Goal: Use online tool/utility: Utilize a website feature to perform a specific function

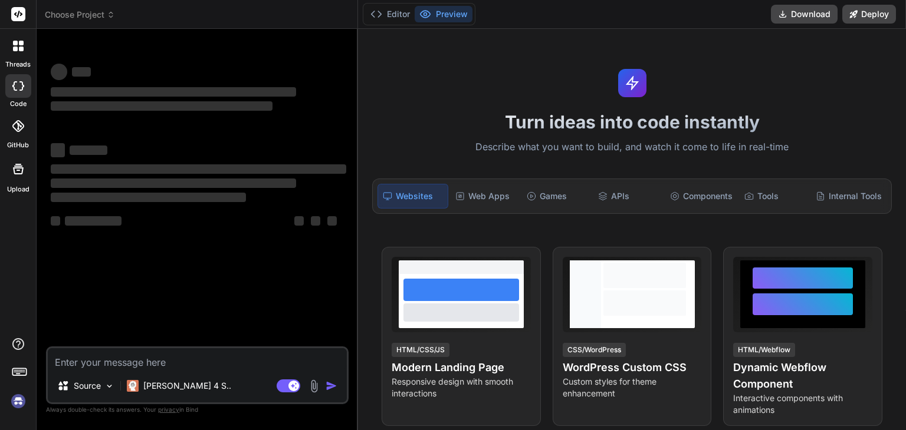
click at [245, 366] on textarea at bounding box center [197, 358] width 299 height 21
type textarea "x"
type textarea "Title: Real-Time 1:1 Chat Application (React Native + Node.js) 📌 Project Overvi…"
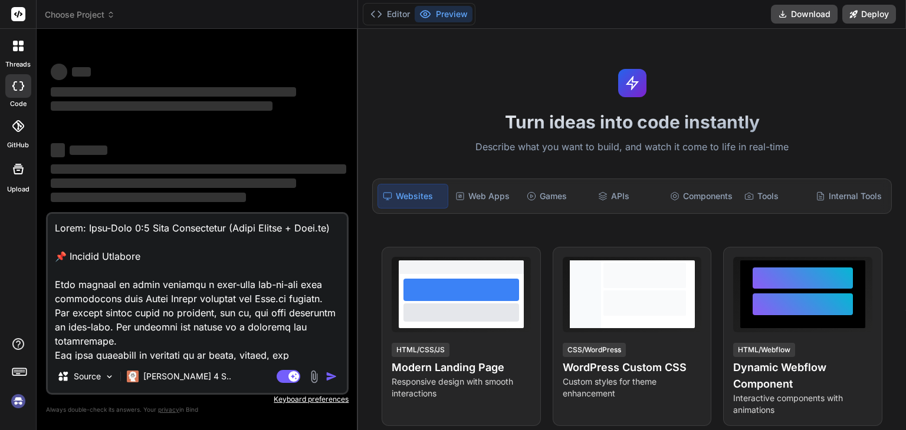
scroll to position [2392, 0]
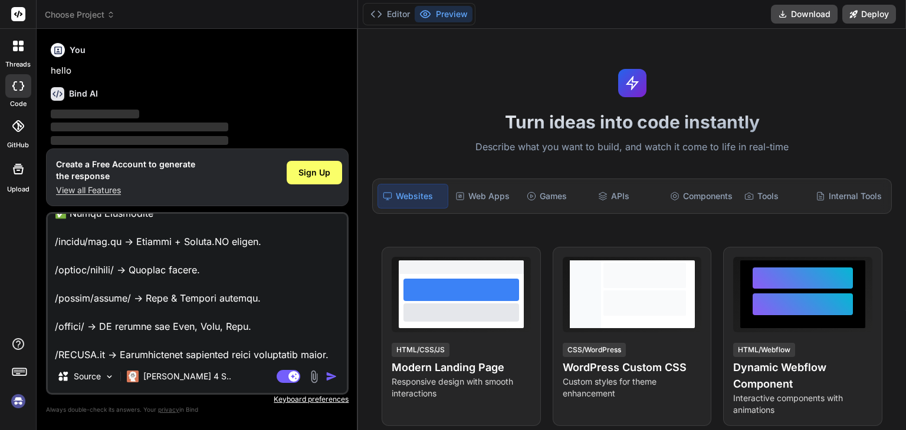
type textarea "x"
type textarea "Title: Real-Time 1:1 Chat Application (React Native + Node.js) 📌 Project Overvi…"
click at [315, 165] on div "Sign Up" at bounding box center [314, 173] width 55 height 24
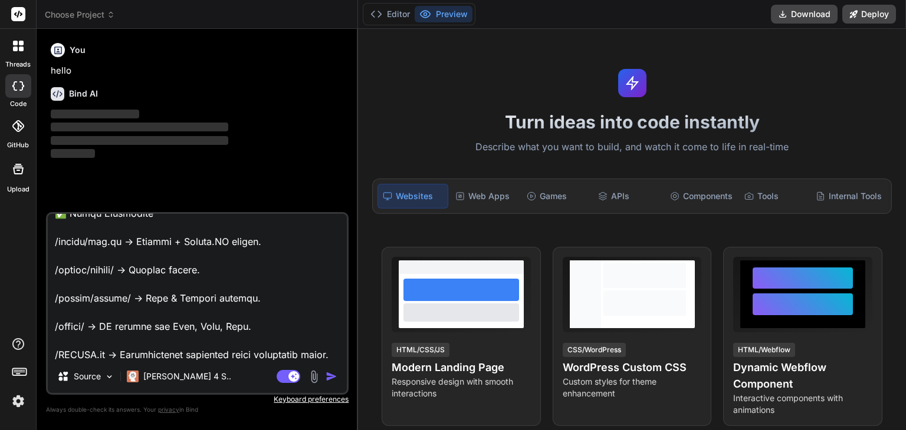
click at [285, 300] on textarea at bounding box center [197, 287] width 299 height 146
type textarea "x"
type textarea "Title: Real-Time 1:1 Chat Application (React Native + Node.js) 📌 Project Overvi…"
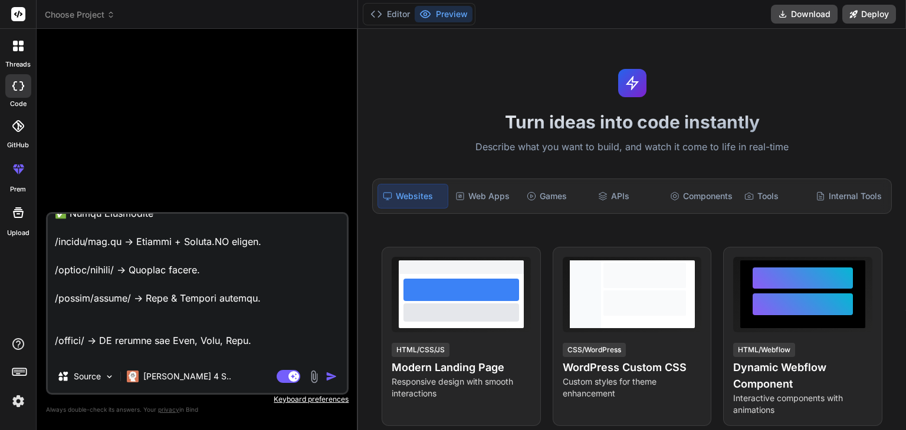
type textarea "x"
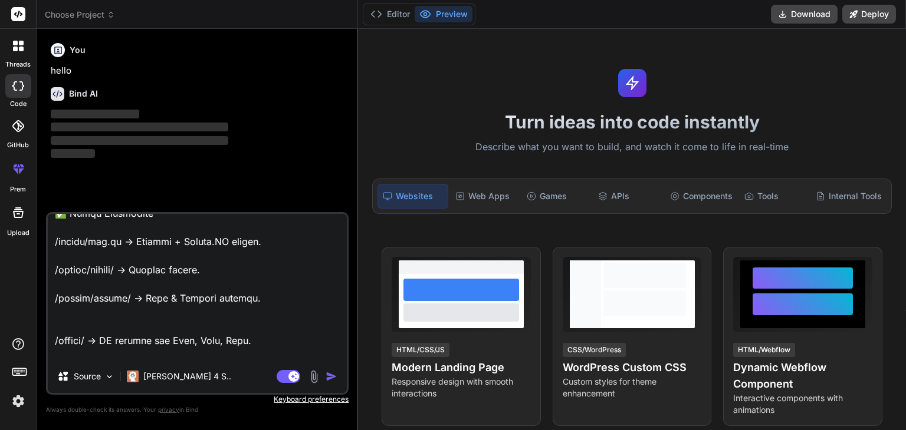
type textarea "Title: Real-Time 1:1 Chat Application (React Native + Node.js) 📌 Project Overvi…"
click at [330, 378] on img "button" at bounding box center [331, 377] width 12 height 12
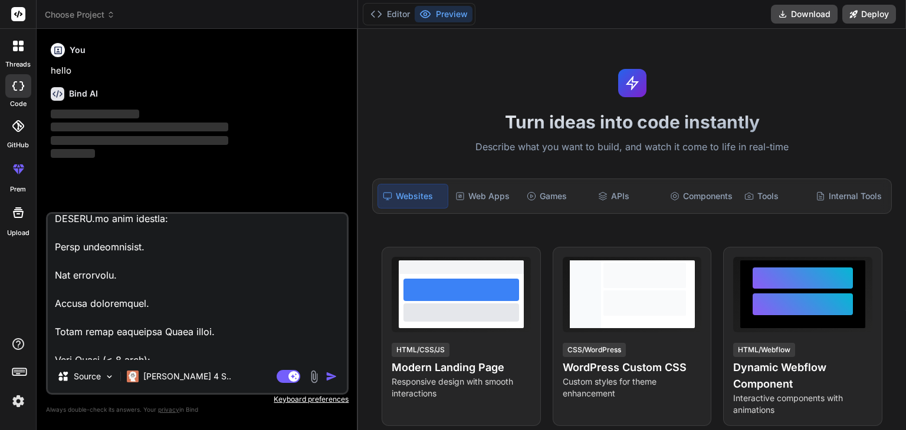
scroll to position [2075, 0]
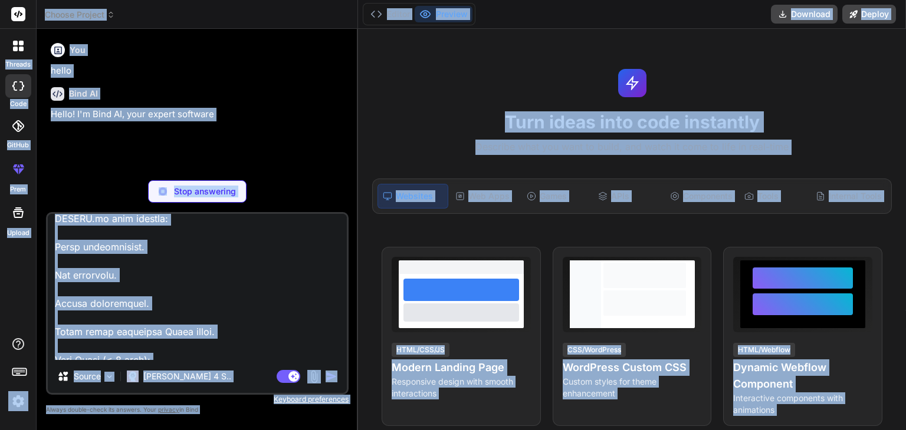
copy div "threads code GitHub prem Upload Choose Project Created with Pixso. Bind AI Web …"
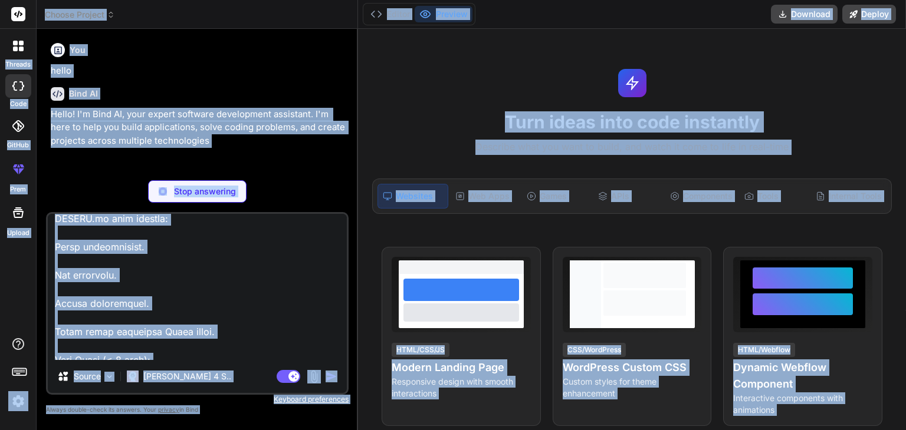
click at [264, 294] on textarea at bounding box center [197, 287] width 299 height 146
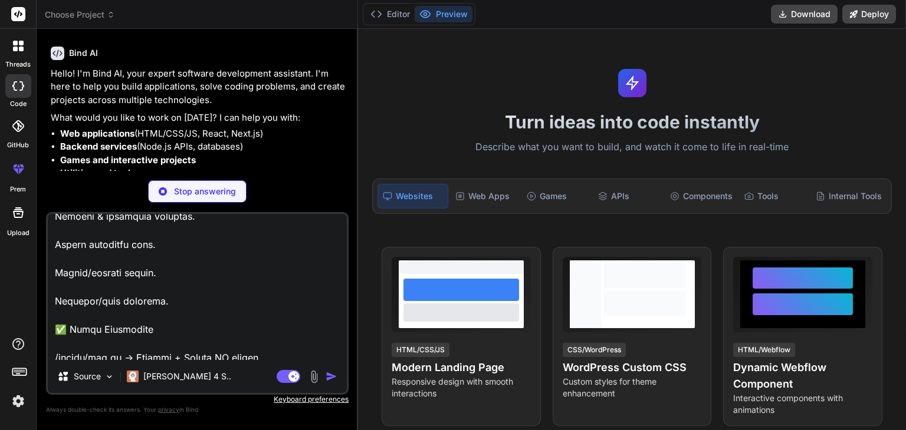
scroll to position [2278, 0]
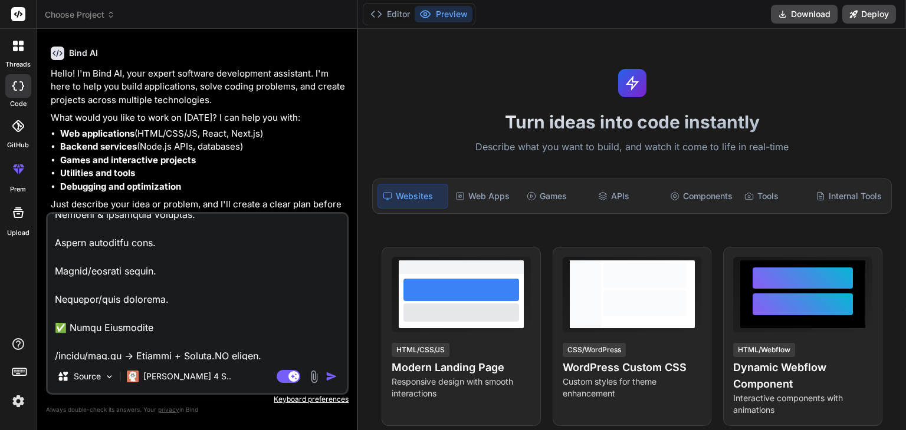
click at [263, 302] on textarea at bounding box center [197, 287] width 299 height 146
click at [335, 381] on img "button" at bounding box center [331, 377] width 12 height 12
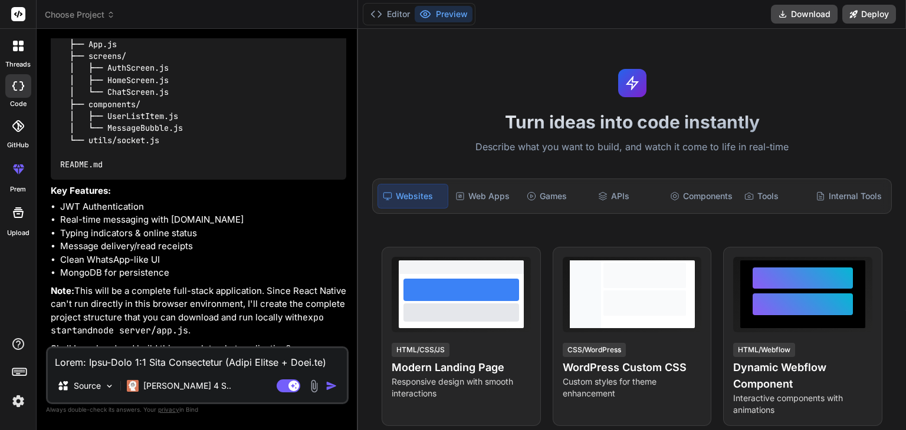
scroll to position [1364, 0]
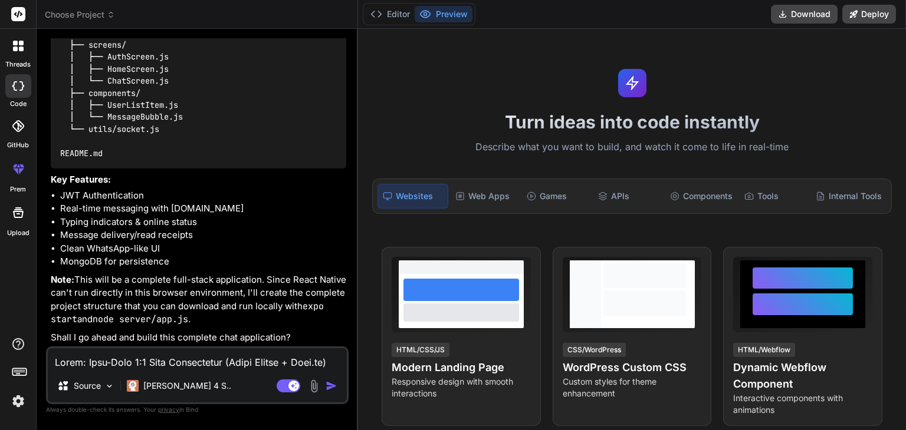
type textarea "x"
click at [262, 372] on div "Source Claude 4 S.. Agent Mode. When this toggle is activated, AI automatically…" at bounding box center [197, 376] width 302 height 58
click at [169, 366] on textarea at bounding box center [197, 358] width 299 height 21
paste textarea "give this prompt in a well organized way it should be like as if it was really …"
type textarea "give this prompt in a well organized way it should be like as if it was really …"
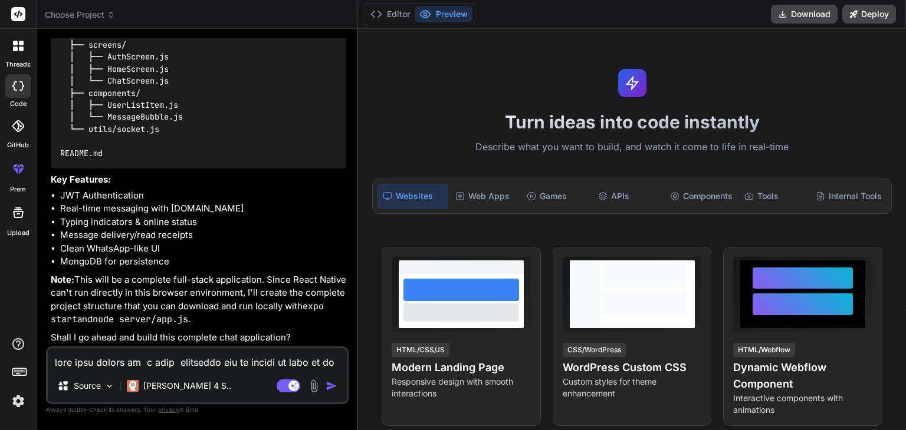
type textarea "x"
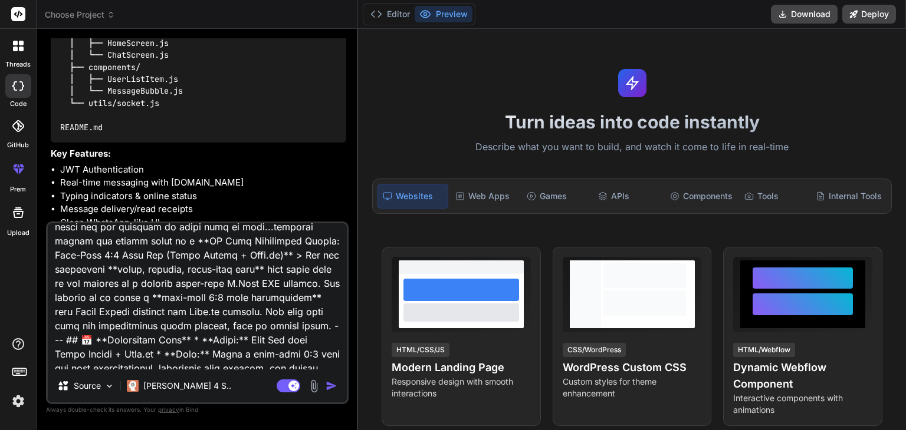
scroll to position [0, 0]
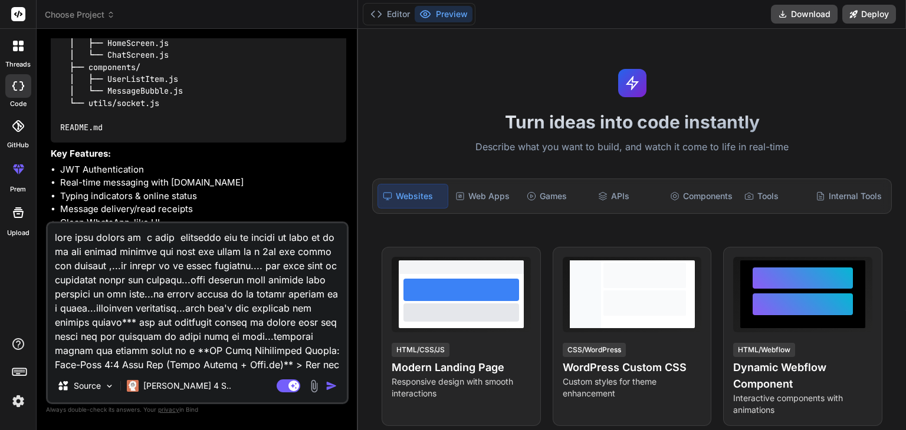
drag, startPoint x: 238, startPoint y: 235, endPoint x: 43, endPoint y: 246, distance: 195.4
click at [43, 246] on div "Bind AI Web Search Created with Pixso. Code Generator You hello Bind AI Hello! …" at bounding box center [197, 229] width 321 height 401
click at [242, 239] on textarea at bounding box center [197, 296] width 299 height 146
drag, startPoint x: 242, startPoint y: 239, endPoint x: 55, endPoint y: 236, distance: 186.9
click at [55, 236] on textarea at bounding box center [197, 296] width 299 height 146
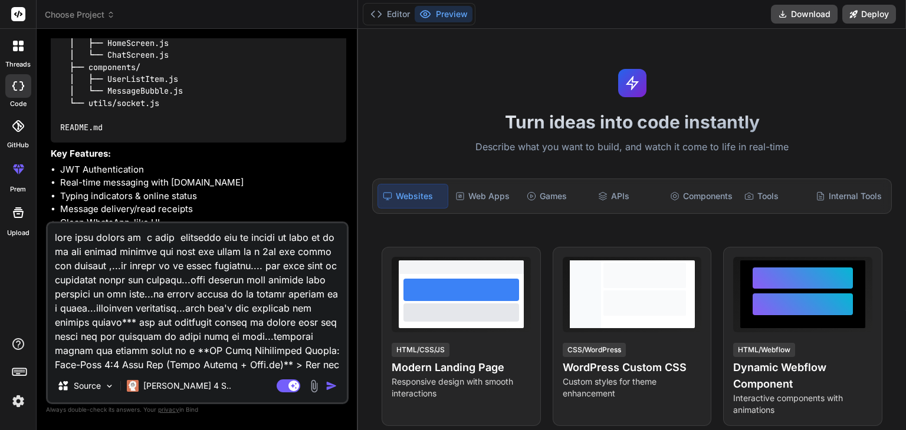
type textarea "t should be like as if it was really written the code and build by a 4th yer bt…"
type textarea "x"
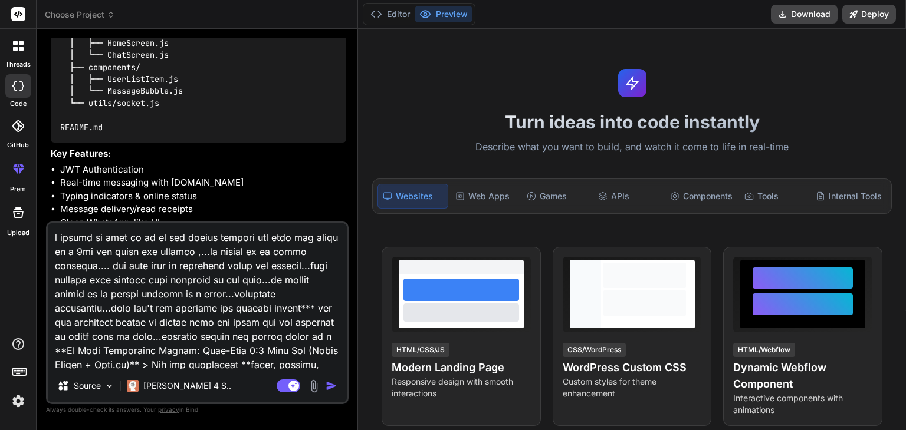
type textarea "t should be like as if it was really written the code and build by a 4th yer bt…"
click at [328, 384] on img "button" at bounding box center [331, 386] width 12 height 12
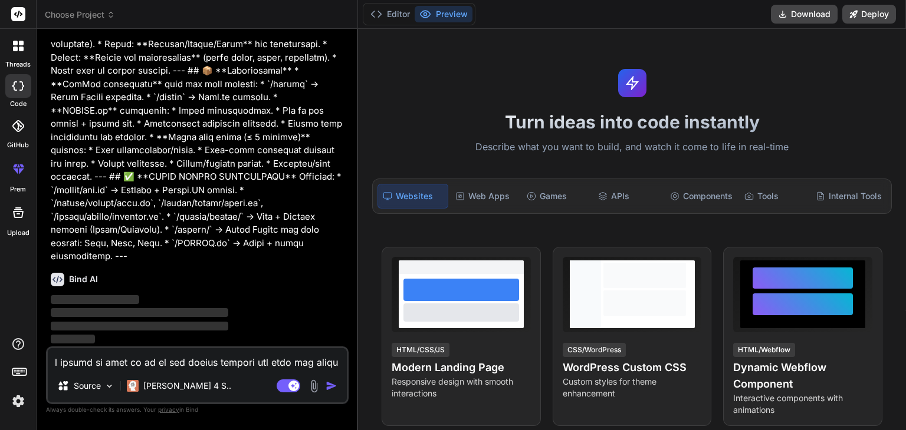
scroll to position [2269, 0]
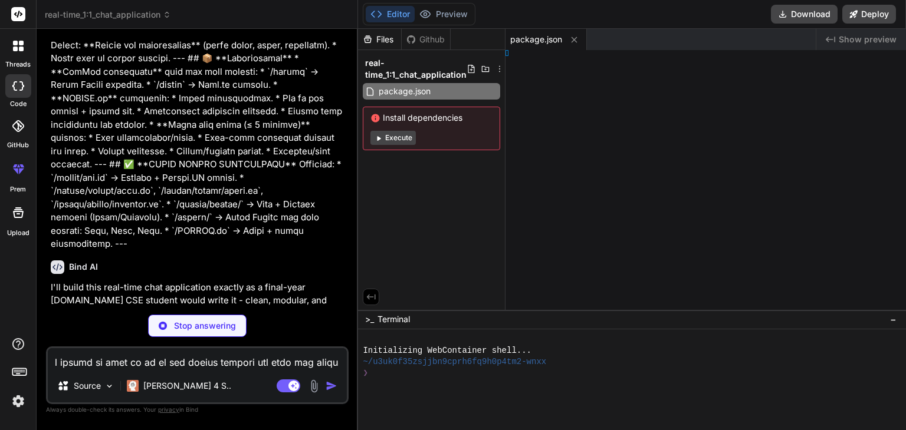
type textarea "x"
type textarea "0.1" } }"
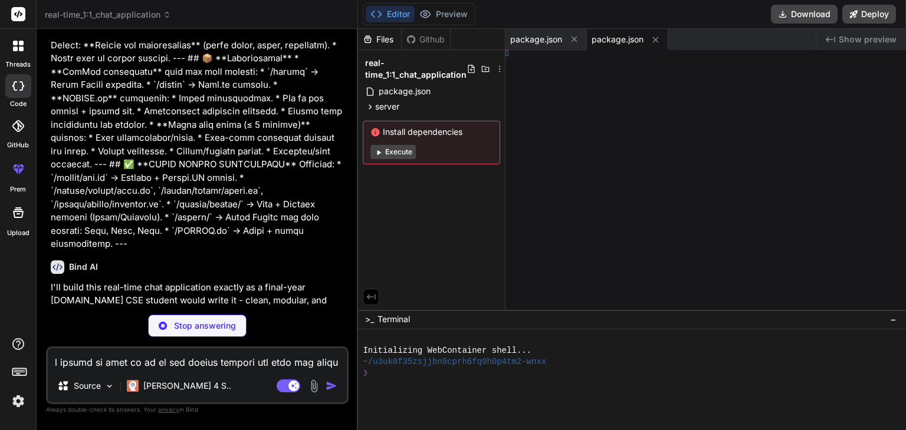
type textarea "x"
type textarea "PORT=3000"
type textarea "x"
type textarea "MONGODB_URI=mongodb://localhost:27017/chatapp JWT_SECRET=your_super_secret_jwt_…"
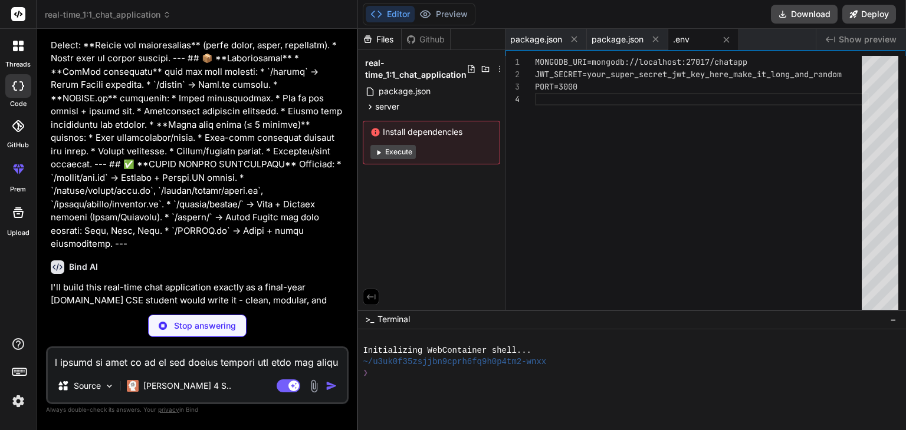
click at [282, 370] on div "Source Claude 4 S.. Agent Mode. When this toggle is activated, AI automatically…" at bounding box center [197, 376] width 302 height 58
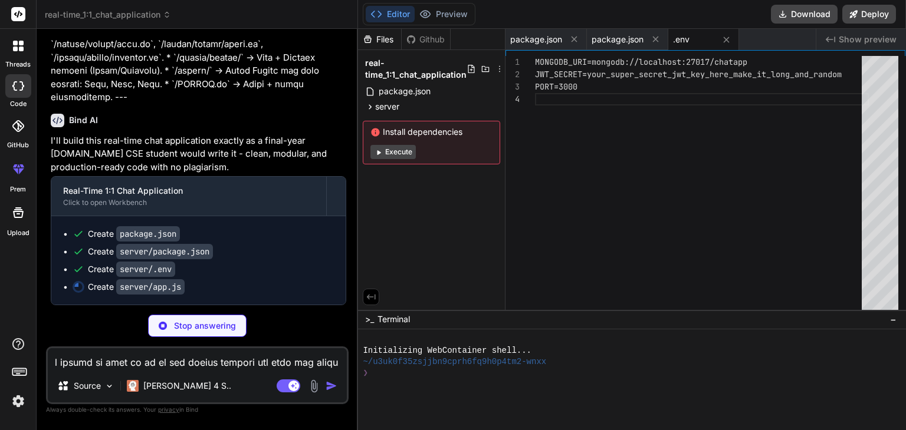
click at [212, 326] on p "Stop answering" at bounding box center [205, 326] width 62 height 12
type textarea "x"
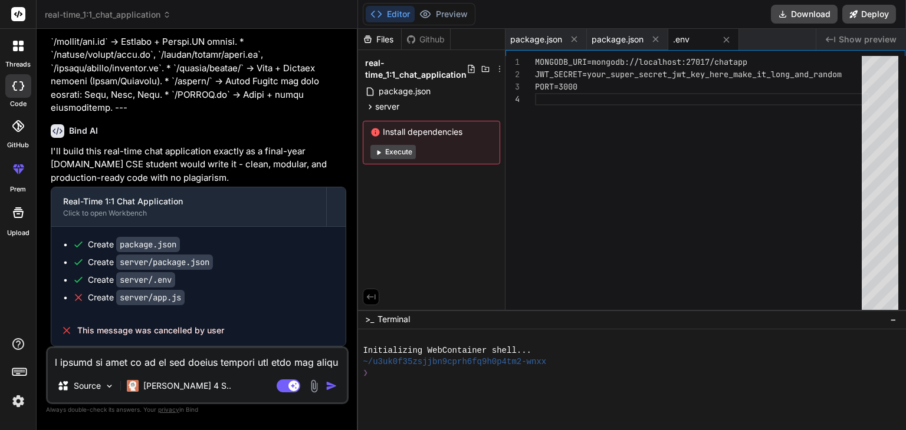
click at [196, 366] on textarea at bounding box center [197, 358] width 299 height 21
paste textarea "Title: Real-Time 1:1 Chat Application (React Native + Node.js) 📌 Project Overvi…"
type textarea "Title: Real-Time 1:1 Chat Application (React Native + Node.js) 📌 Project Overvi…"
type textarea "x"
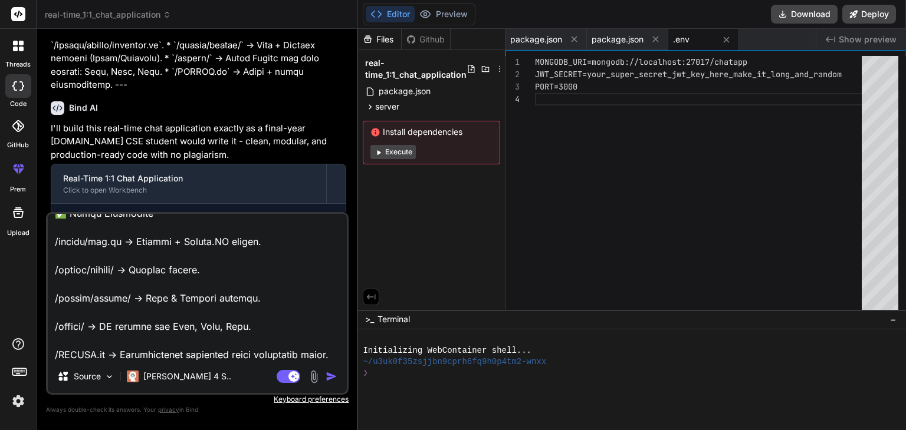
type textarea "Title: Real-Time 1:1 Chat Application (React Native + Node.js) 📌 Project Overvi…"
click at [330, 376] on img "button" at bounding box center [331, 377] width 12 height 12
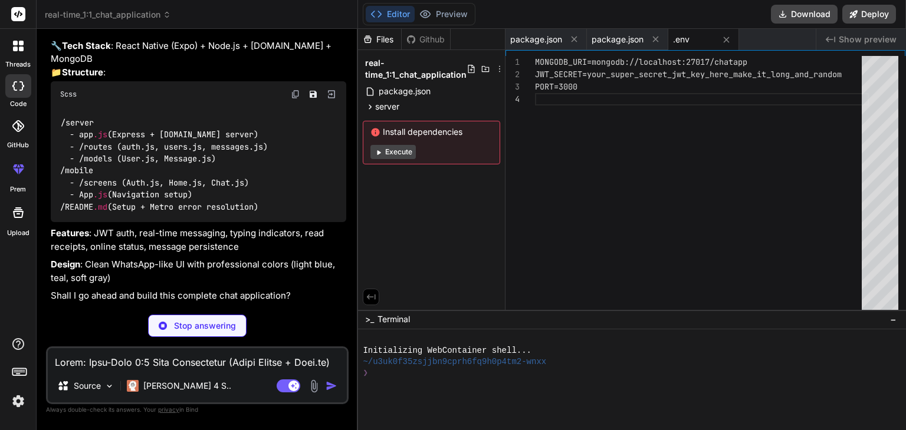
scroll to position [3576, 0]
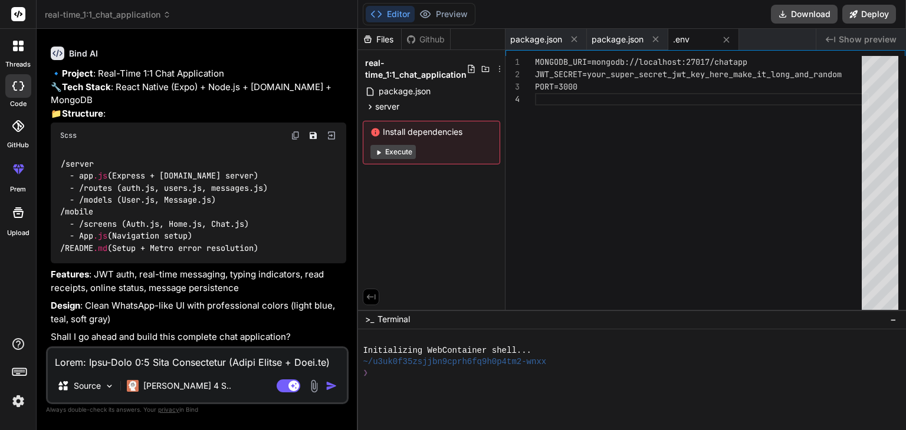
type textarea "x"
click at [236, 352] on textarea at bounding box center [197, 358] width 299 height 21
type textarea "y"
type textarea "x"
type textarea "ye"
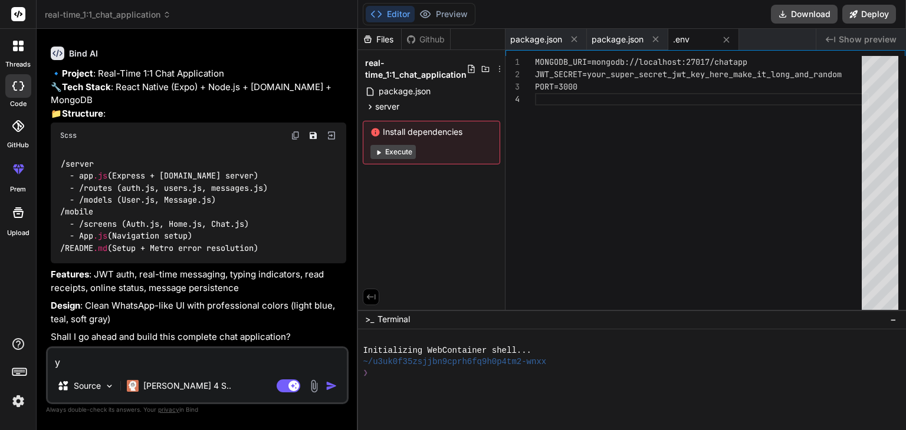
type textarea "x"
type textarea "yes"
type textarea "x"
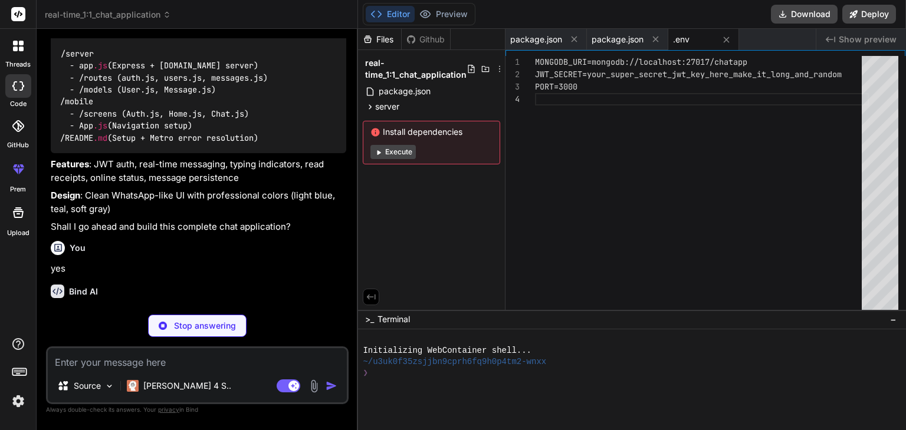
scroll to position [3698, 0]
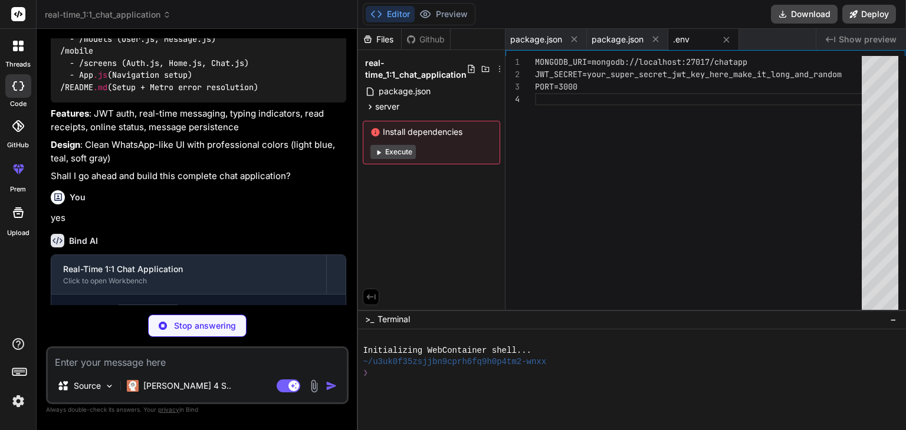
click at [499, 70] on icon at bounding box center [499, 68] width 9 height 9
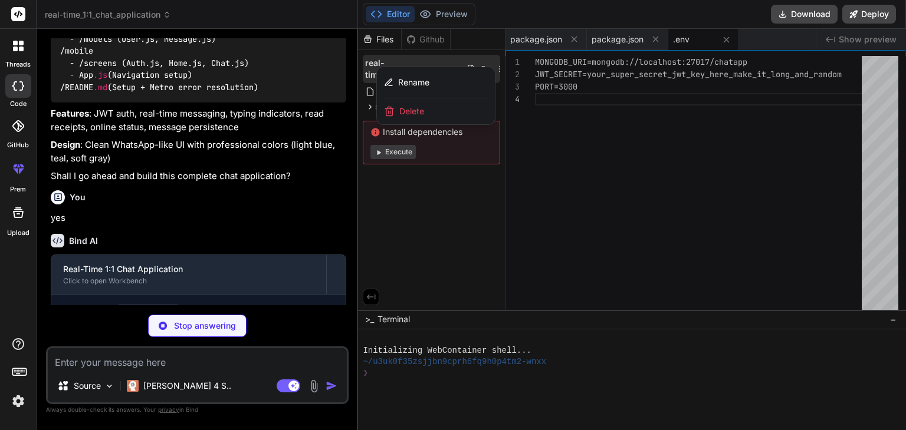
click at [446, 107] on div "Delete" at bounding box center [436, 111] width 118 height 26
type textarea "x"
type textarea ""start-server": "cd server && npm start", "start-mobile": "cd mobile && expo st…"
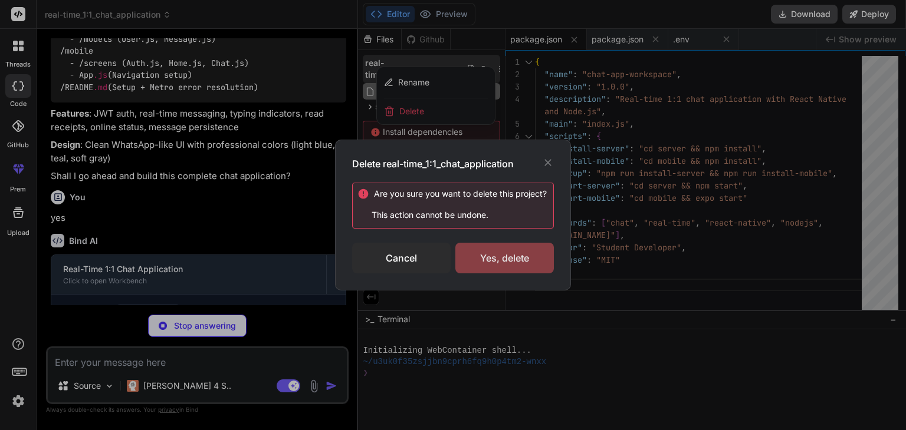
click at [507, 250] on div "Yes, delete" at bounding box center [504, 258] width 98 height 31
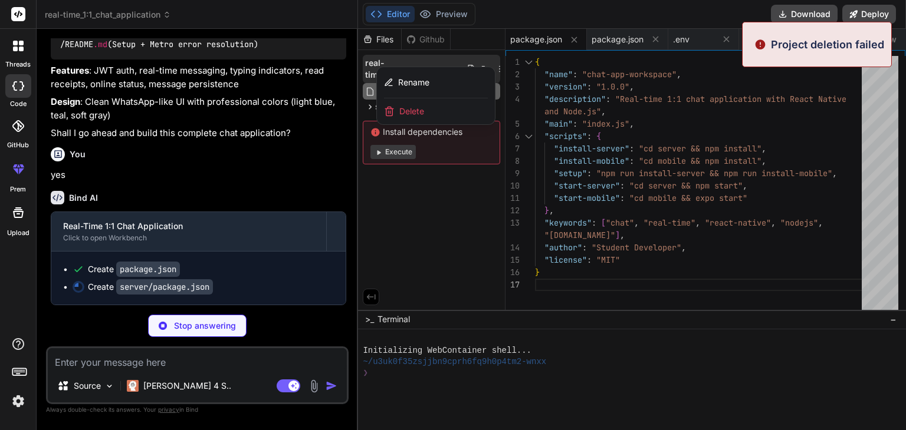
type textarea "x"
type textarea "} }"
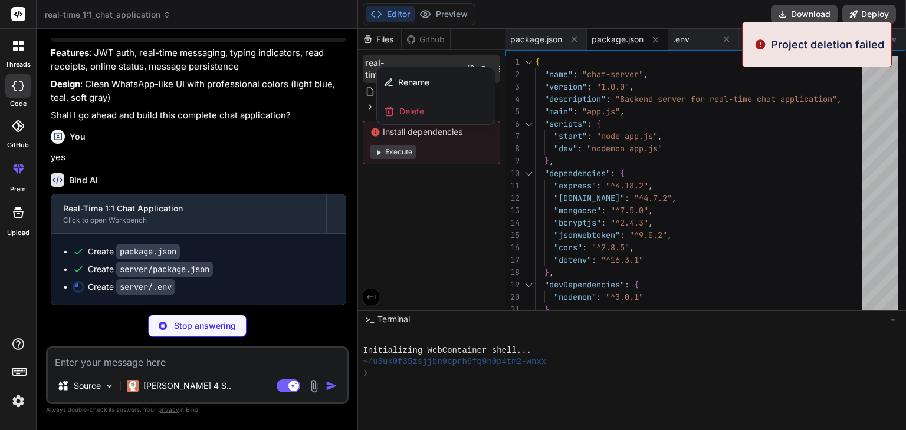
type textarea "x"
type textarea "MONGODB_URI=mongodb://localhost:27017/chatapp JWT_SECRET=your_super_secret_jwt_…"
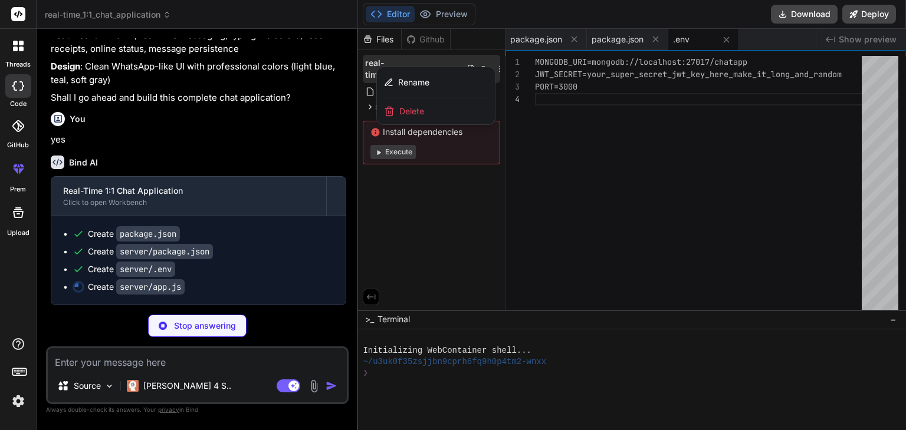
click at [222, 333] on div "Stop answering" at bounding box center [197, 326] width 98 height 22
type textarea "x"
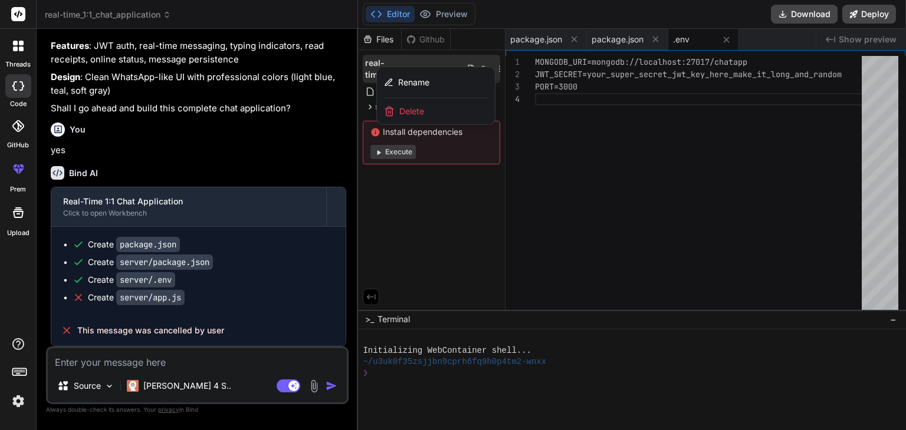
click at [418, 106] on span "Delete" at bounding box center [411, 112] width 25 height 12
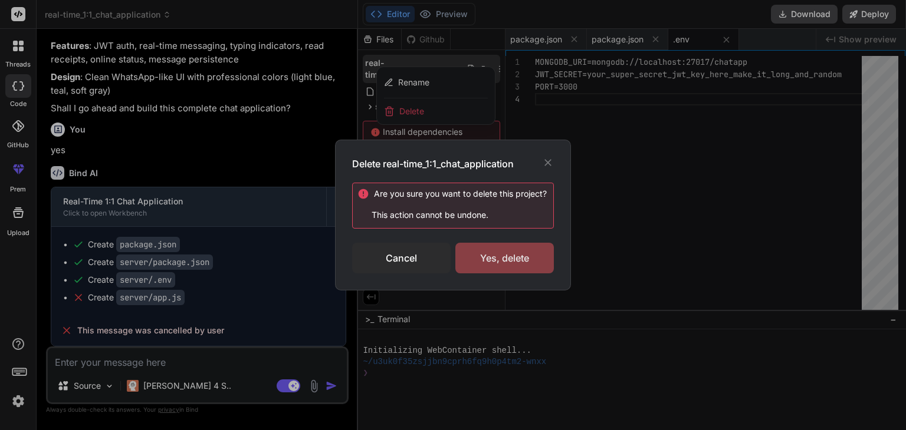
click at [493, 266] on div "Yes, delete" at bounding box center [504, 258] width 98 height 31
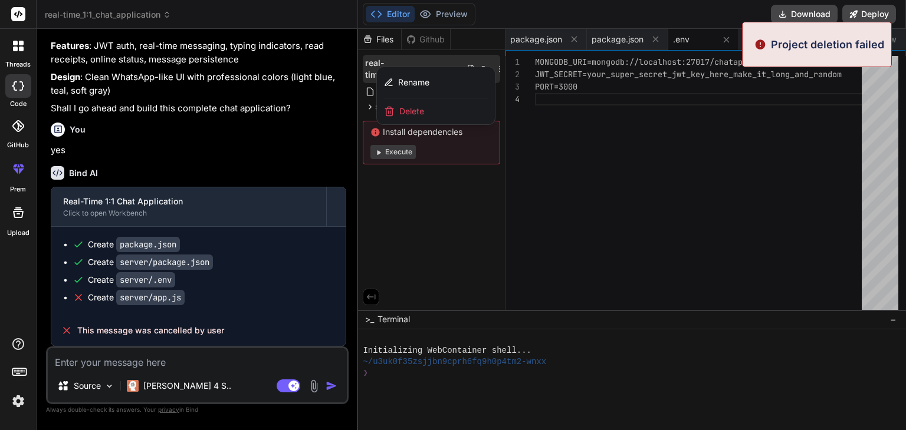
click at [551, 157] on div at bounding box center [632, 230] width 548 height 402
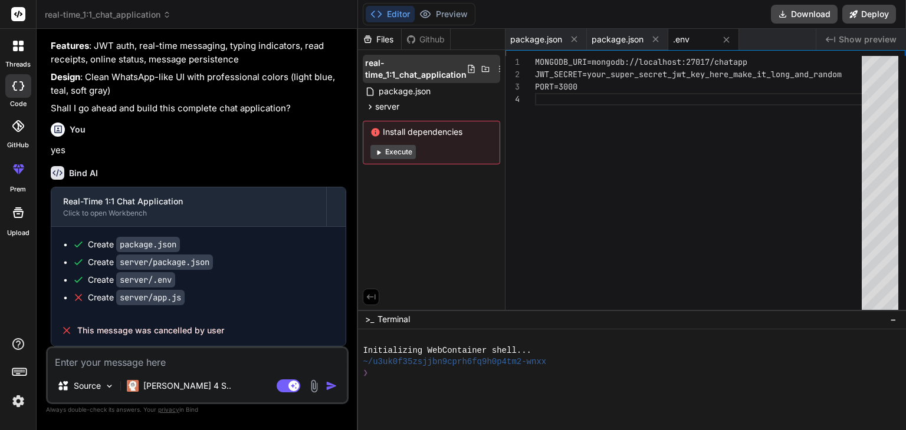
click at [498, 65] on icon at bounding box center [499, 68] width 9 height 9
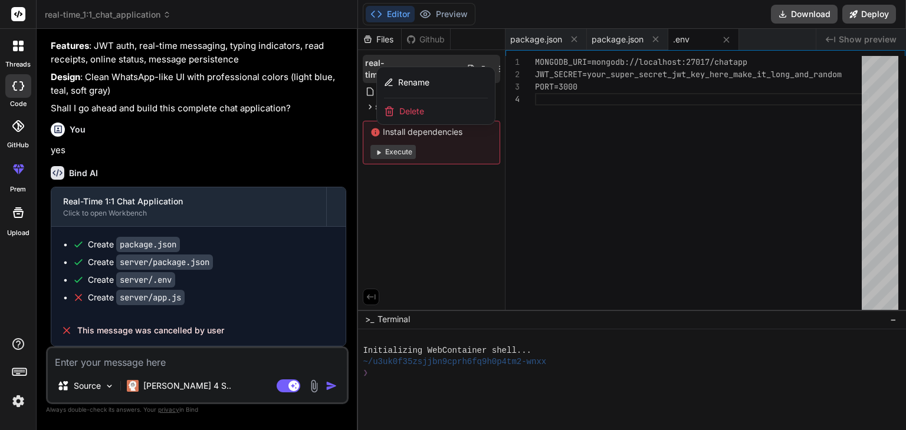
click at [417, 103] on div "Delete" at bounding box center [436, 111] width 118 height 26
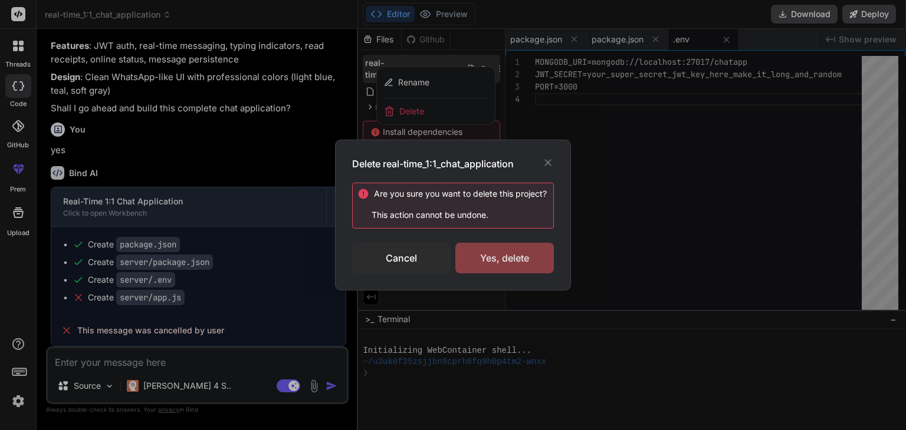
click at [489, 261] on div "Yes, delete" at bounding box center [504, 258] width 98 height 31
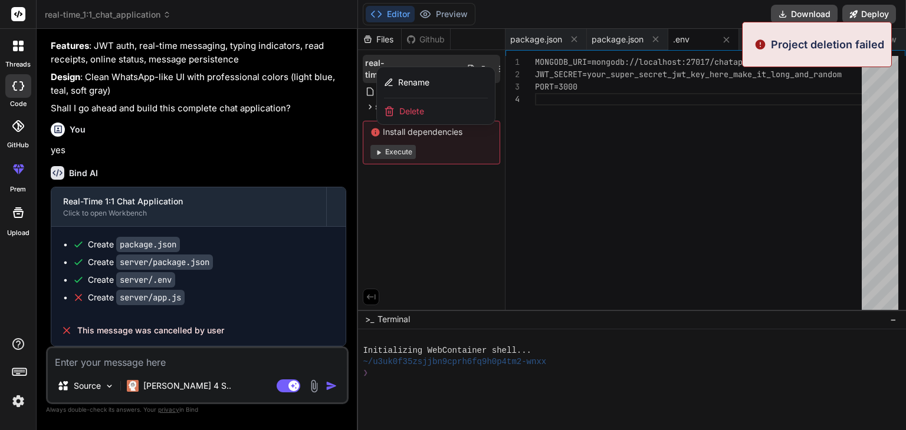
click at [656, 38] on div at bounding box center [632, 230] width 548 height 402
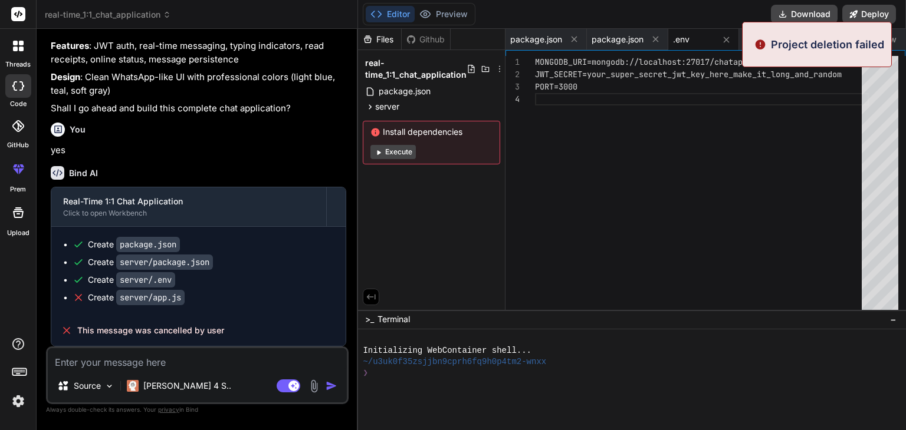
click at [656, 38] on icon at bounding box center [655, 39] width 10 height 10
click at [656, 38] on div ".env" at bounding box center [622, 39] width 71 height 21
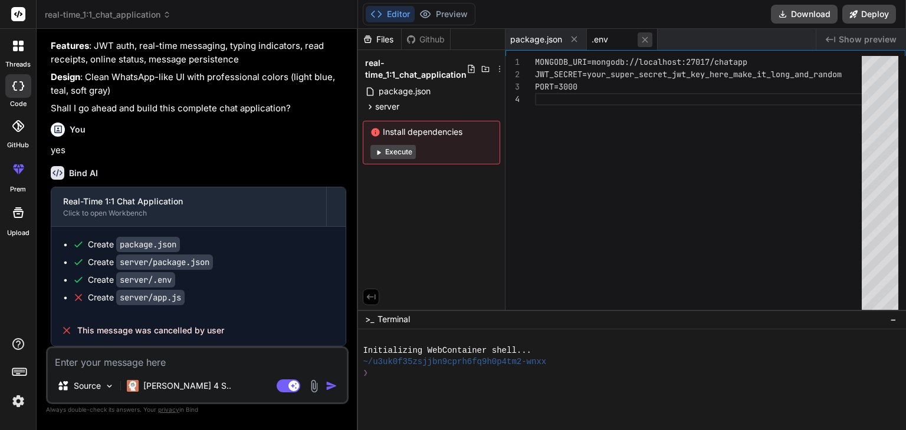
click at [646, 38] on icon at bounding box center [645, 40] width 6 height 6
type textarea ""start-server": "cd server && npm start", "start-mobile": "cd mobile && expo st…"
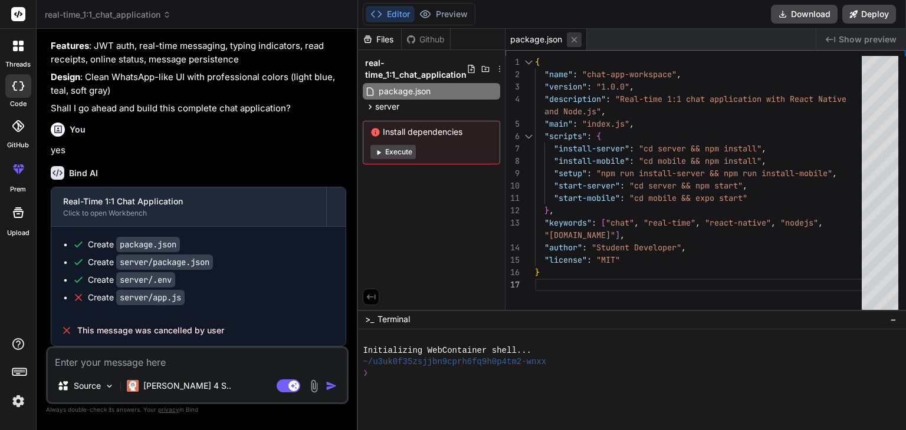
click at [577, 41] on icon at bounding box center [574, 40] width 6 height 6
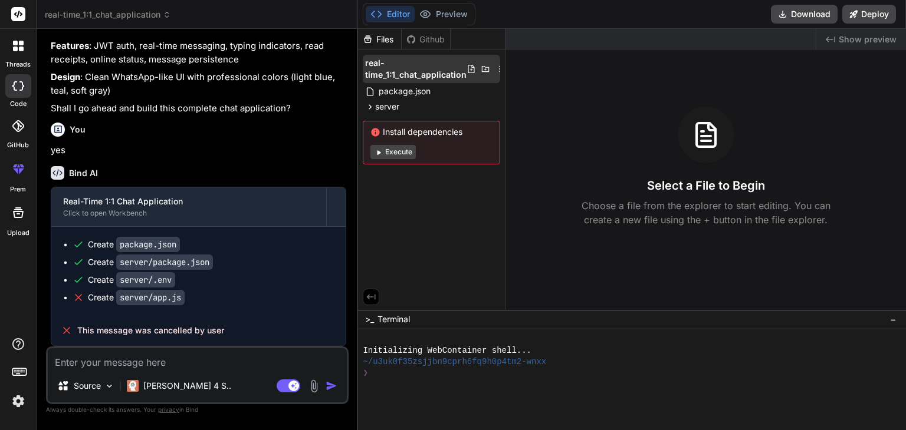
click at [498, 70] on icon at bounding box center [499, 68] width 9 height 9
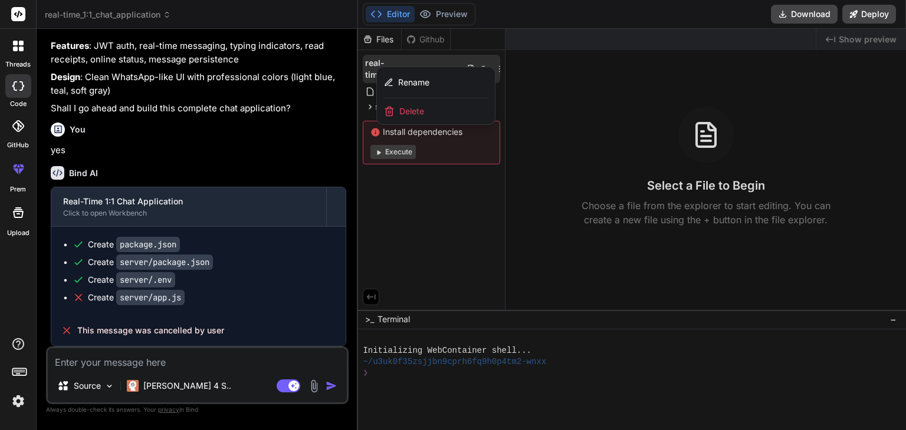
click at [460, 113] on div "Delete" at bounding box center [436, 111] width 118 height 26
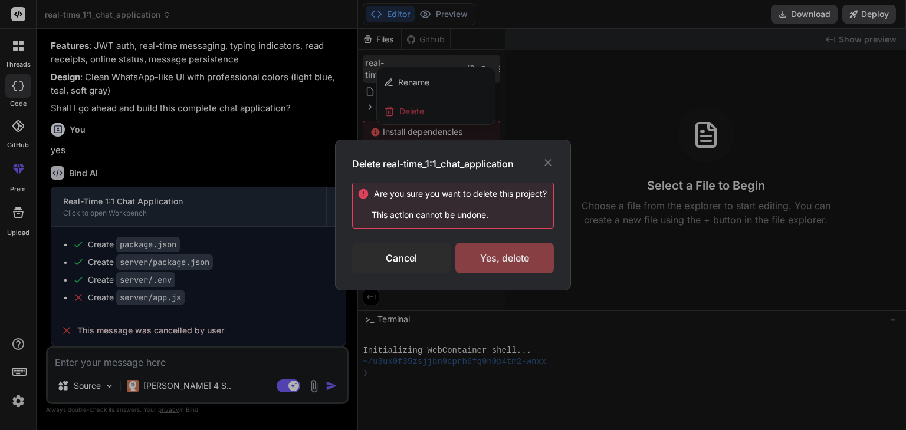
click at [492, 263] on div "Yes, delete" at bounding box center [504, 258] width 98 height 31
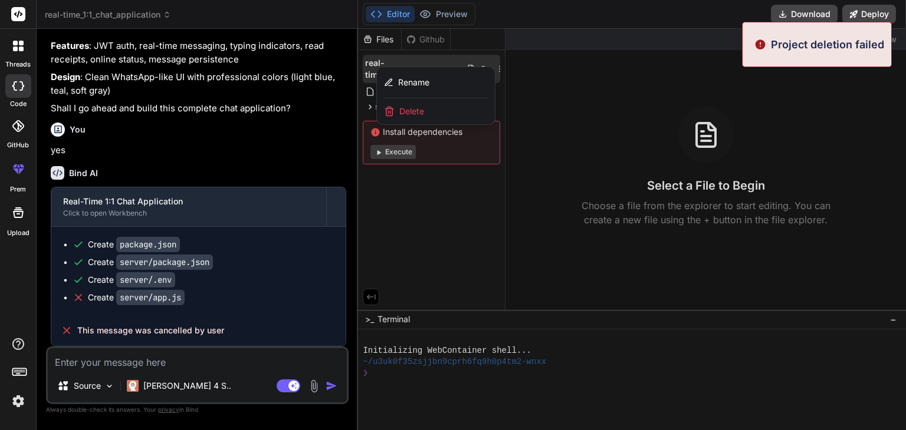
click at [435, 246] on div at bounding box center [632, 230] width 548 height 402
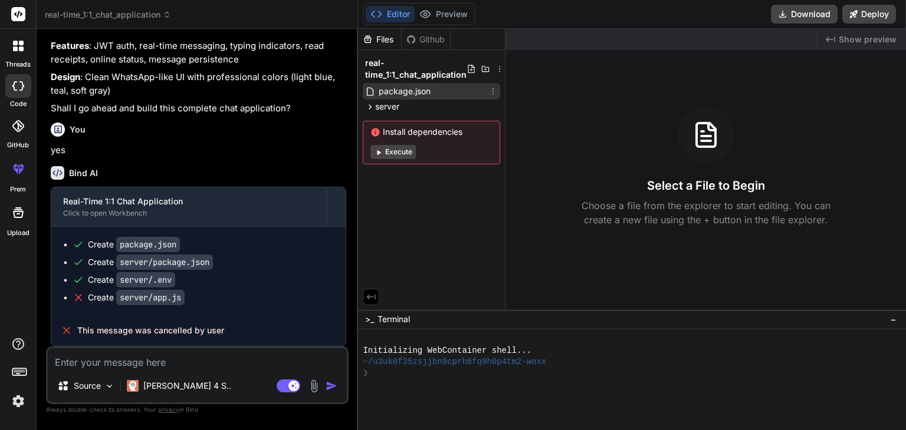
click at [488, 88] on icon at bounding box center [492, 91] width 9 height 9
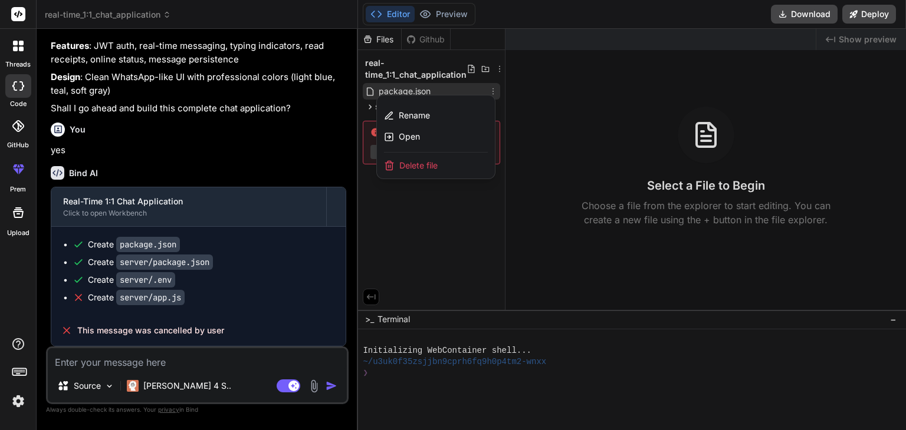
click at [440, 166] on div "Delete file" at bounding box center [436, 166] width 118 height 26
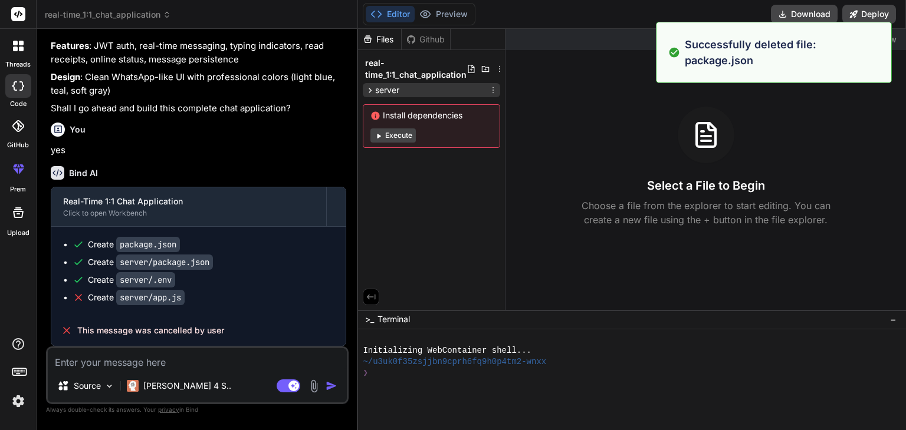
click at [491, 90] on icon at bounding box center [492, 89] width 9 height 9
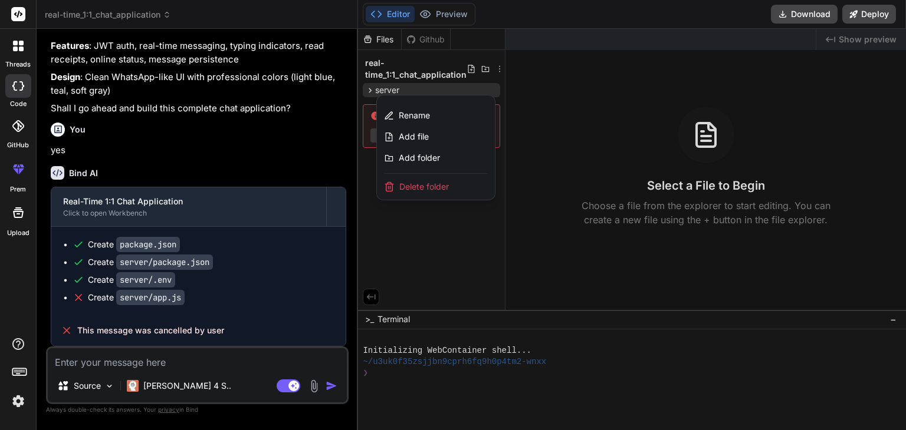
click at [410, 193] on div "Delete folder" at bounding box center [436, 187] width 118 height 26
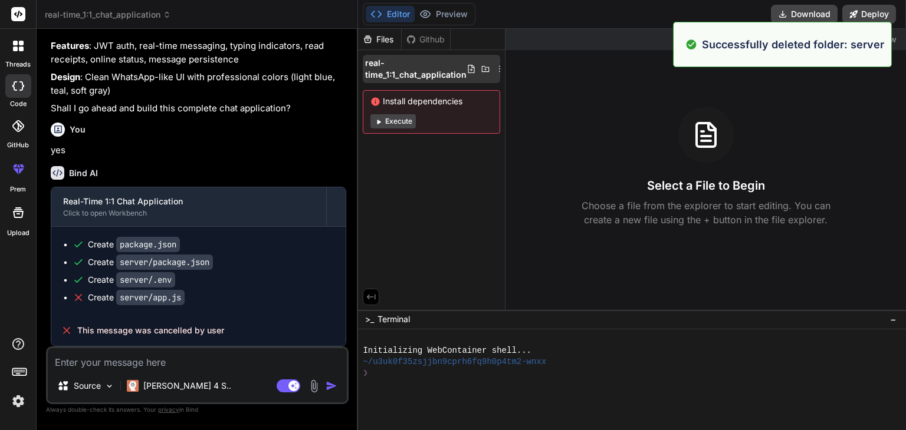
click at [500, 65] on icon at bounding box center [499, 68] width 9 height 9
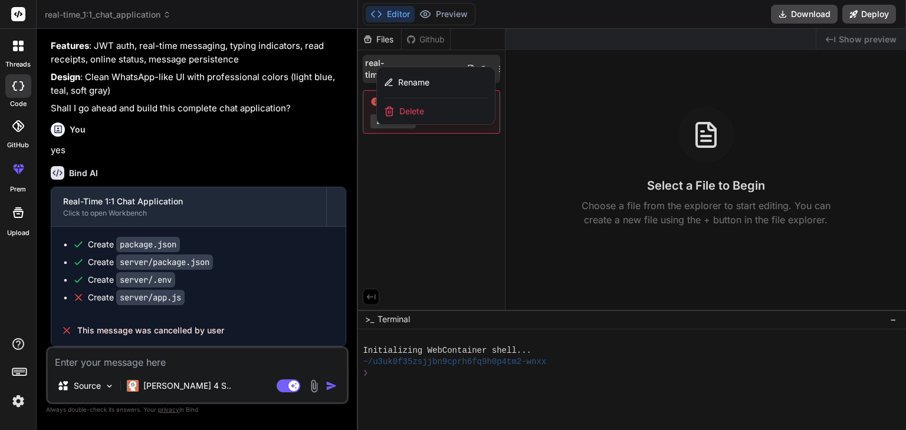
click at [422, 112] on span "Delete" at bounding box center [411, 112] width 25 height 12
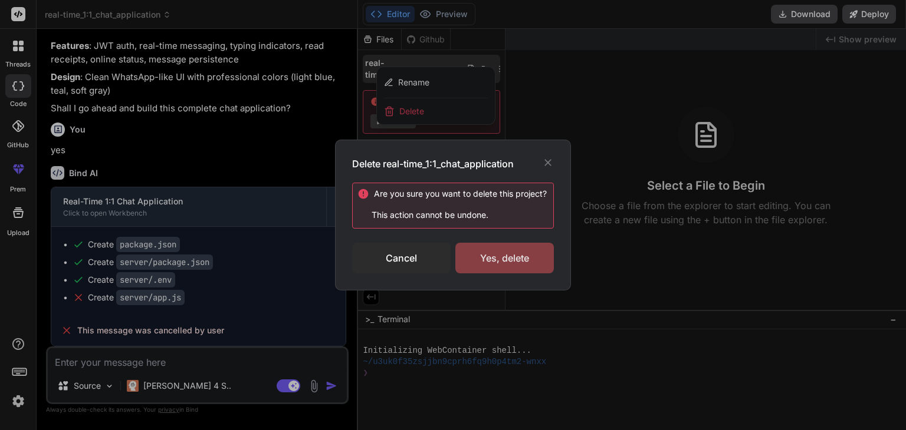
click at [489, 261] on div "Yes, delete" at bounding box center [504, 258] width 98 height 31
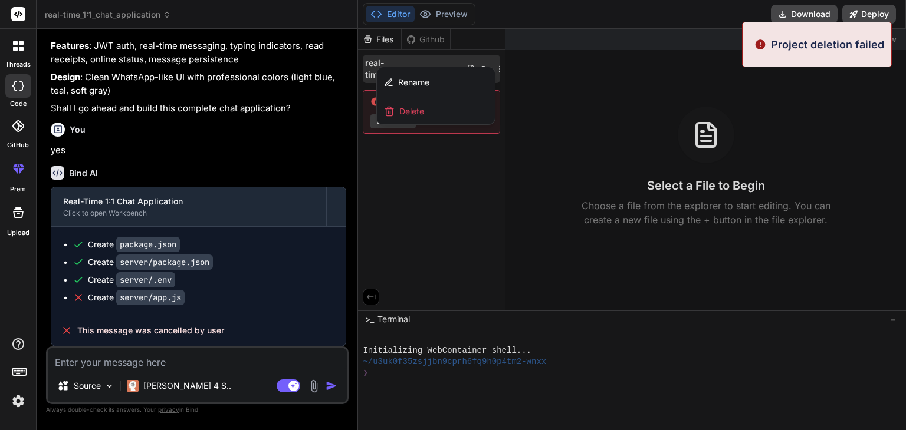
click at [497, 183] on div at bounding box center [632, 230] width 548 height 402
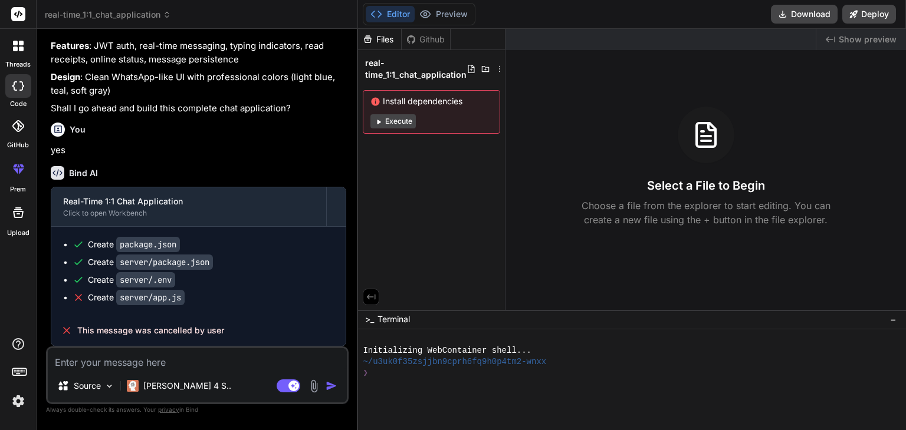
click at [219, 364] on textarea at bounding box center [197, 358] width 299 height 21
paste textarea "Title: Real-Time 1:1 Chat Application (React Native + Node.js) 📌 Project Overvi…"
type textarea "Title: Real-Time 1:1 Chat Application (React Native + Node.js) 📌 Project Overvi…"
type textarea "x"
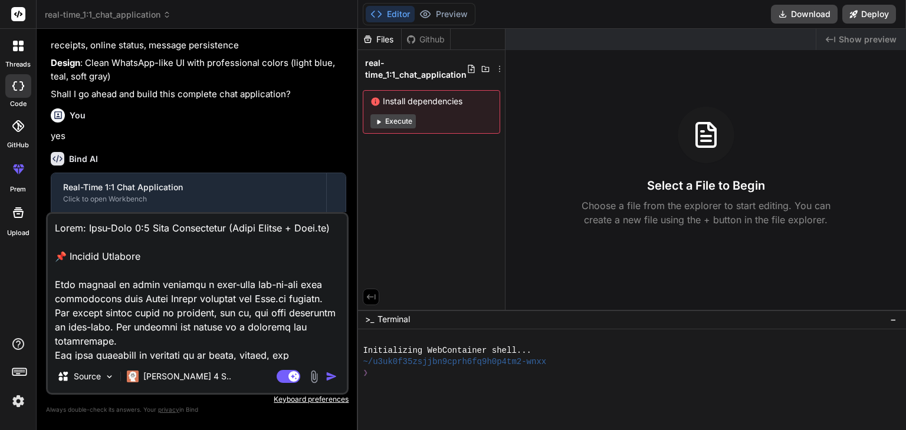
scroll to position [2392, 0]
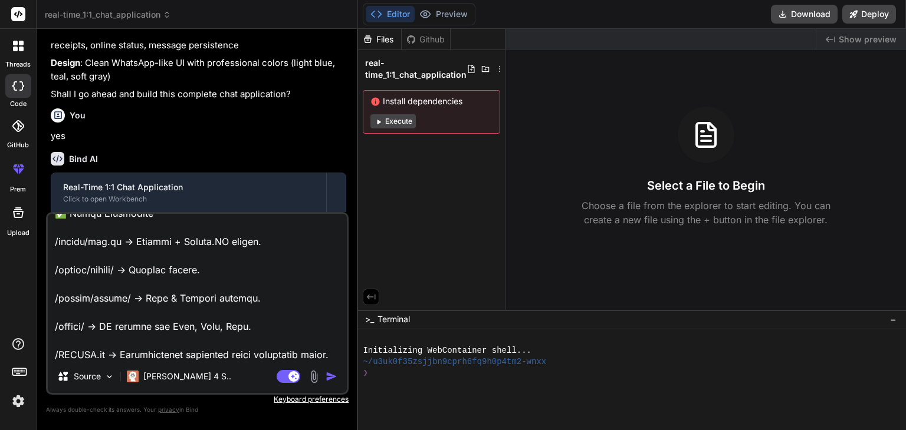
type textarea "Title: Real-Time 1:1 Chat Application (React Native + Node.js) 📌 Project Overvi…"
click at [334, 375] on img "button" at bounding box center [331, 377] width 12 height 12
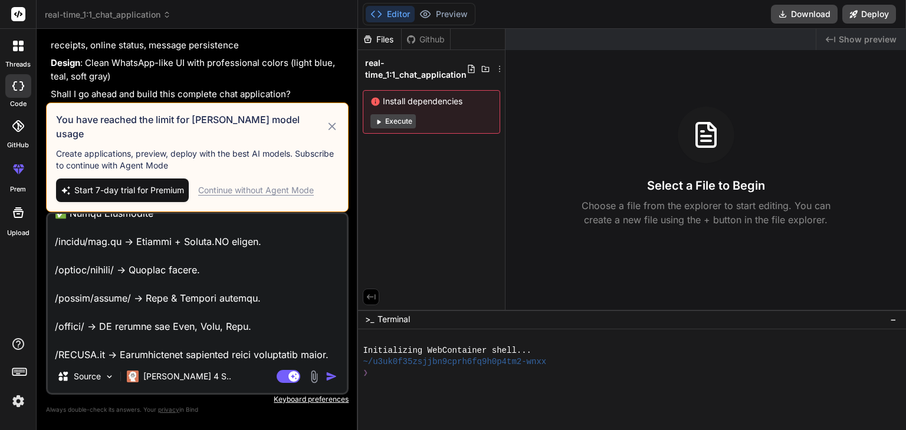
click at [328, 134] on icon at bounding box center [332, 127] width 14 height 14
type textarea "x"
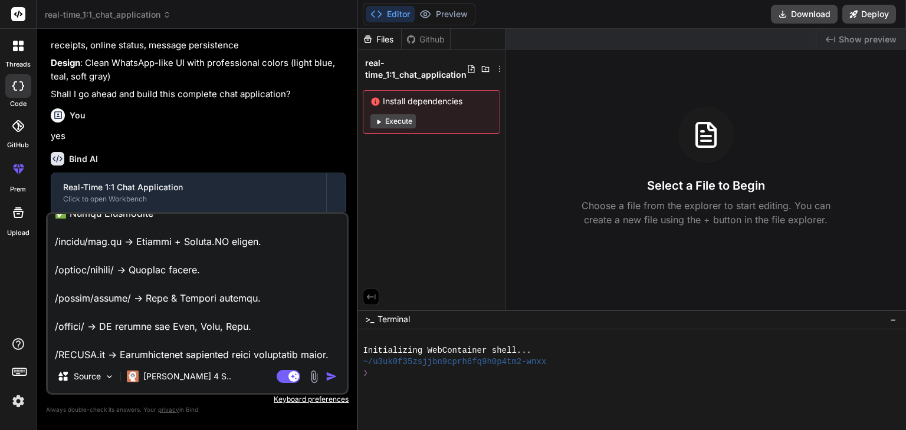
scroll to position [3939, 0]
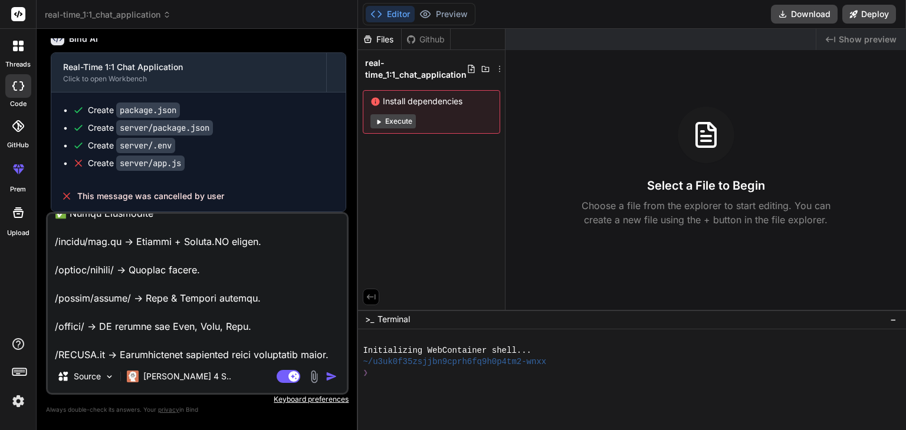
click at [264, 278] on textarea at bounding box center [197, 287] width 299 height 146
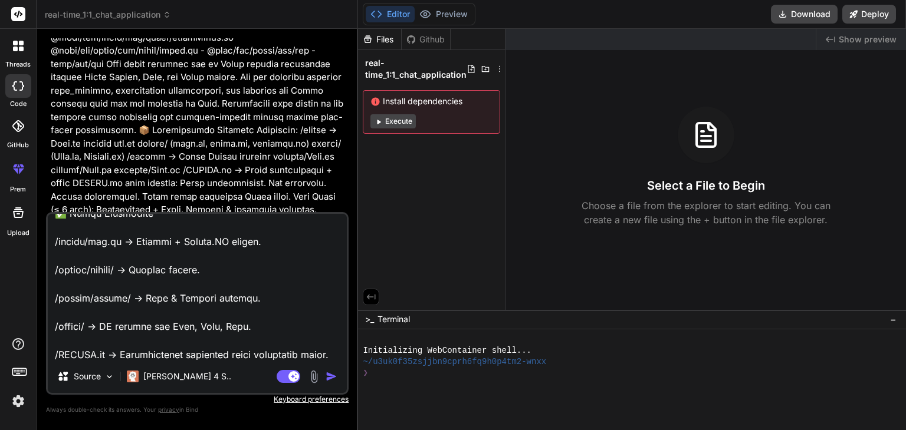
scroll to position [3288, 0]
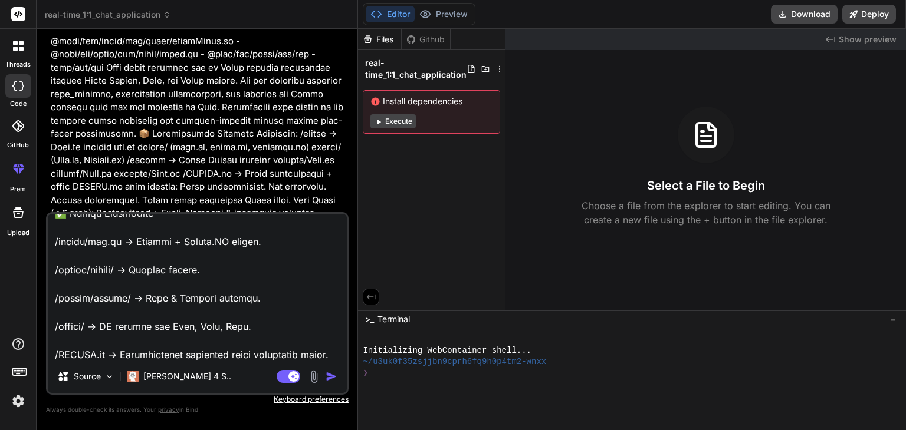
click at [11, 400] on img at bounding box center [18, 401] width 20 height 20
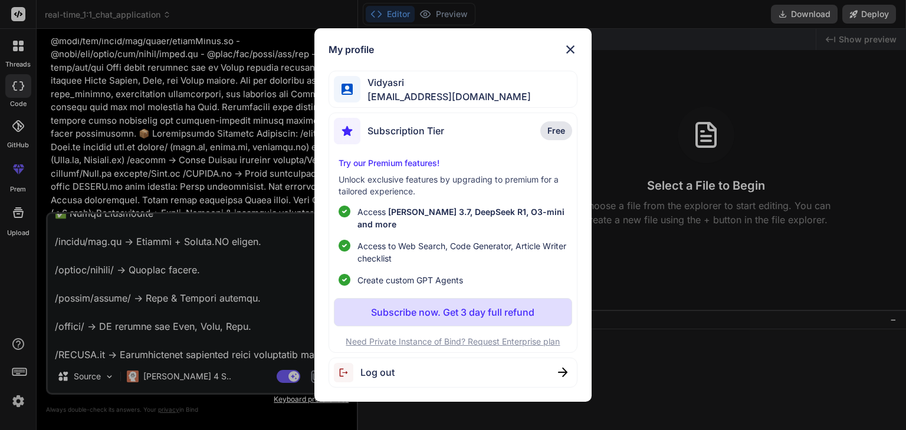
click at [18, 376] on div "My profile Vidyasri bvidyacse.genai@gmail.com Subscription Tier Free Try our Pr…" at bounding box center [453, 215] width 906 height 430
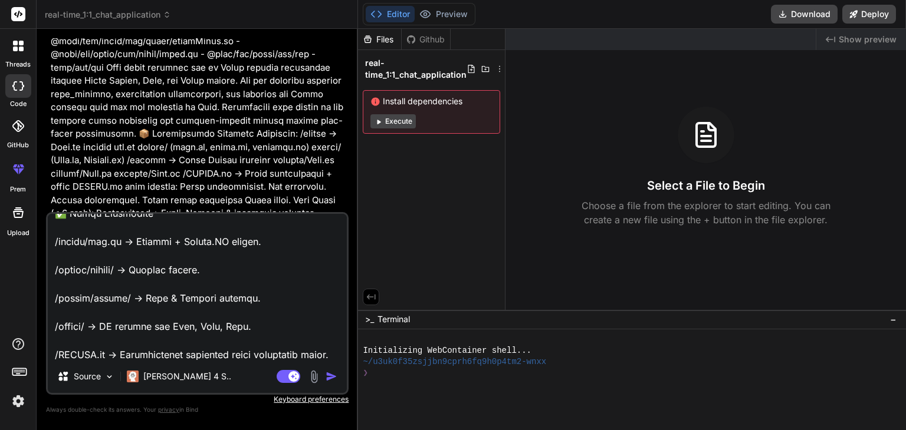
click at [18, 376] on rect at bounding box center [19, 371] width 14 height 7
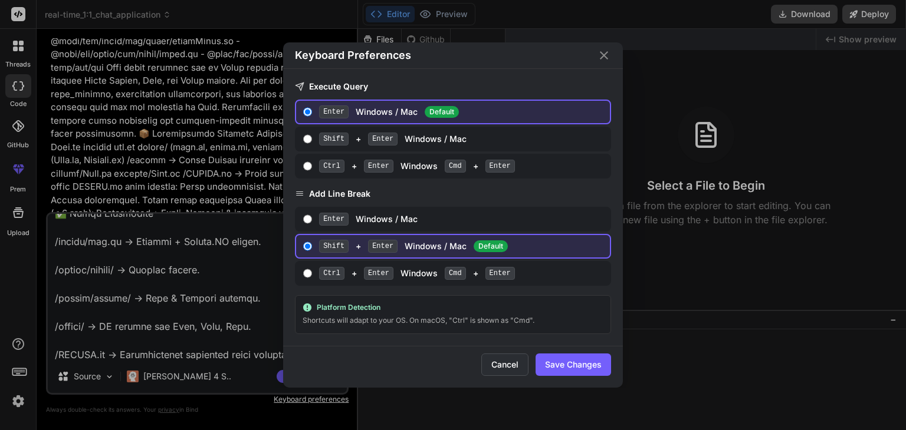
click at [512, 361] on button "Cancel" at bounding box center [504, 365] width 47 height 22
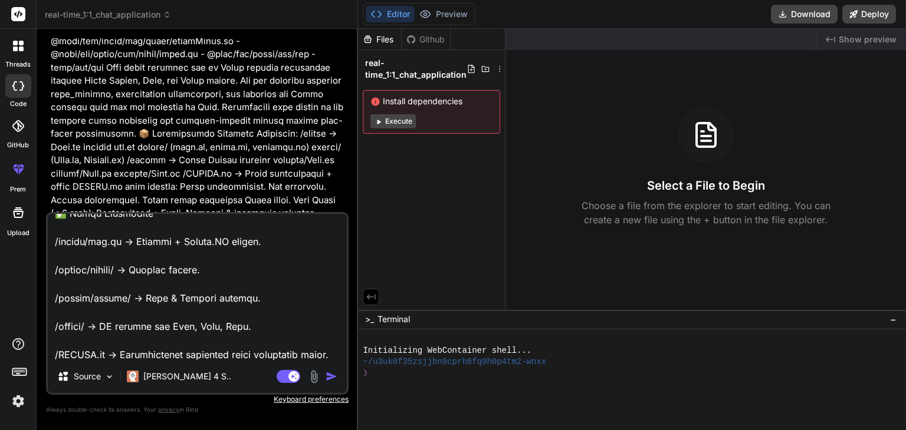
click at [17, 406] on img at bounding box center [18, 401] width 20 height 20
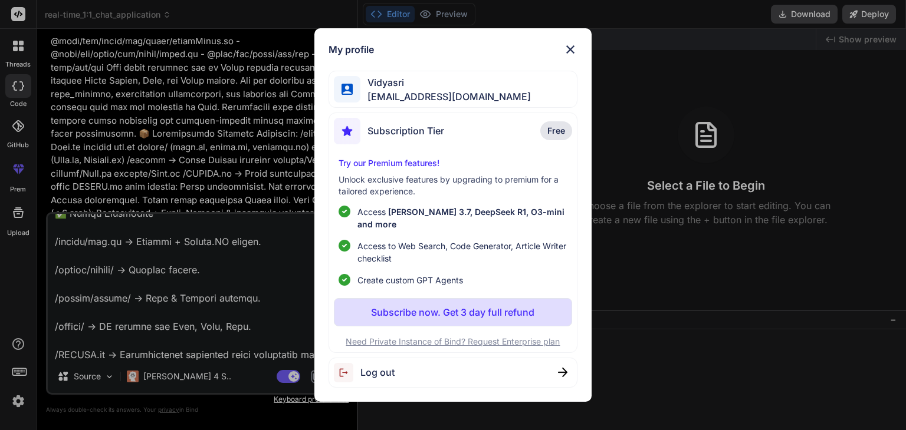
click at [723, 240] on div "My profile Vidyasri bvidyacse.genai@gmail.com Subscription Tier Free Try our Pr…" at bounding box center [453, 215] width 906 height 430
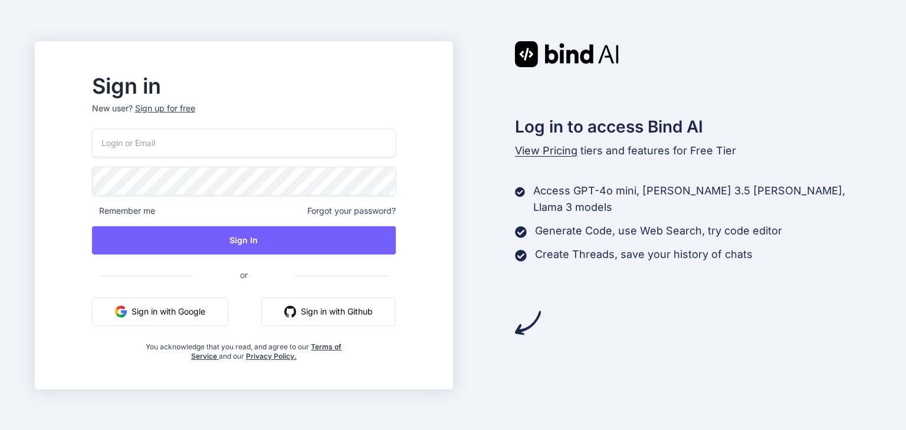
click at [228, 310] on button "Sign in with Google" at bounding box center [160, 312] width 136 height 28
